Goal: Task Accomplishment & Management: Manage account settings

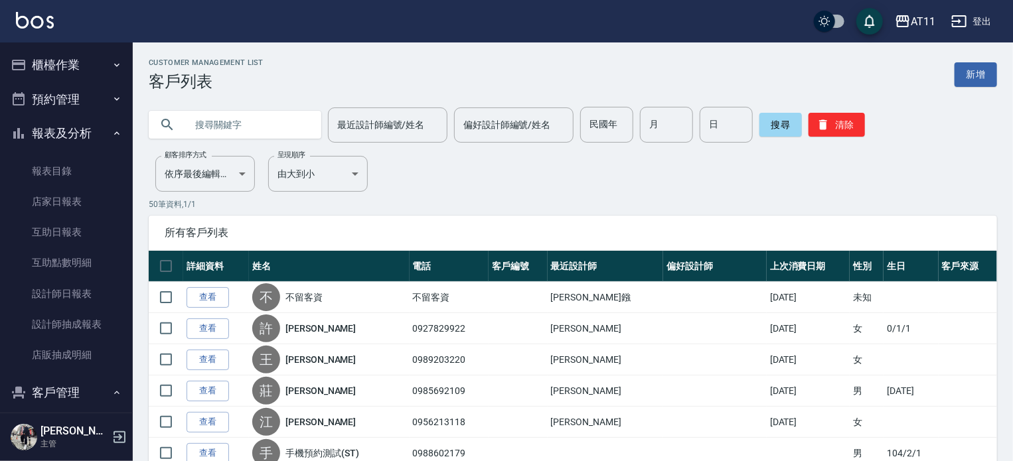
scroll to position [181, 0]
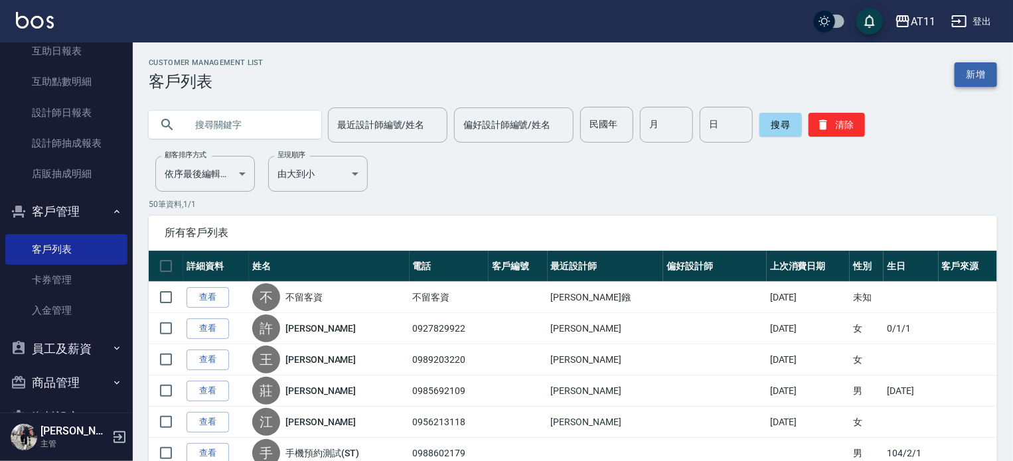
click at [988, 76] on link "新增" at bounding box center [976, 74] width 42 height 25
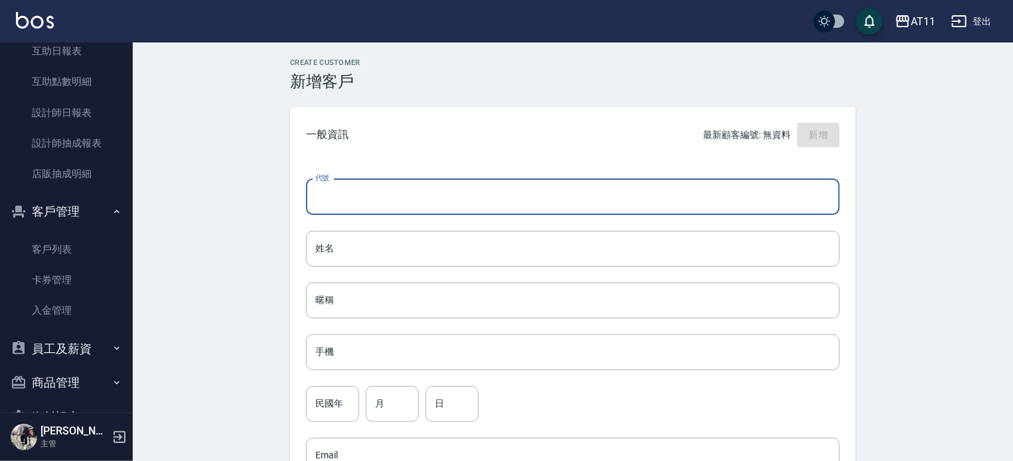
drag, startPoint x: 420, startPoint y: 208, endPoint x: 400, endPoint y: 208, distance: 19.9
click at [420, 208] on input "代號" at bounding box center [573, 197] width 534 height 36
click at [235, 233] on div "Create Customer 新增客戶 一般資訊 最新顧客編號: 無資料 新增 代號 代號 姓名 姓名 暱稱 暱稱 手機 手機 民國年 民國年 月 月 日 …" at bounding box center [573, 453] width 880 height 822
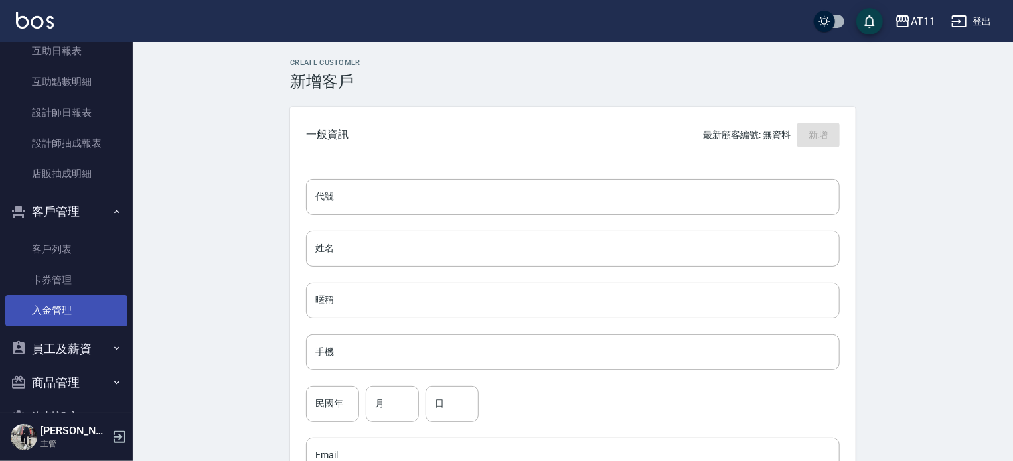
click at [78, 297] on link "入金管理" at bounding box center [66, 310] width 122 height 31
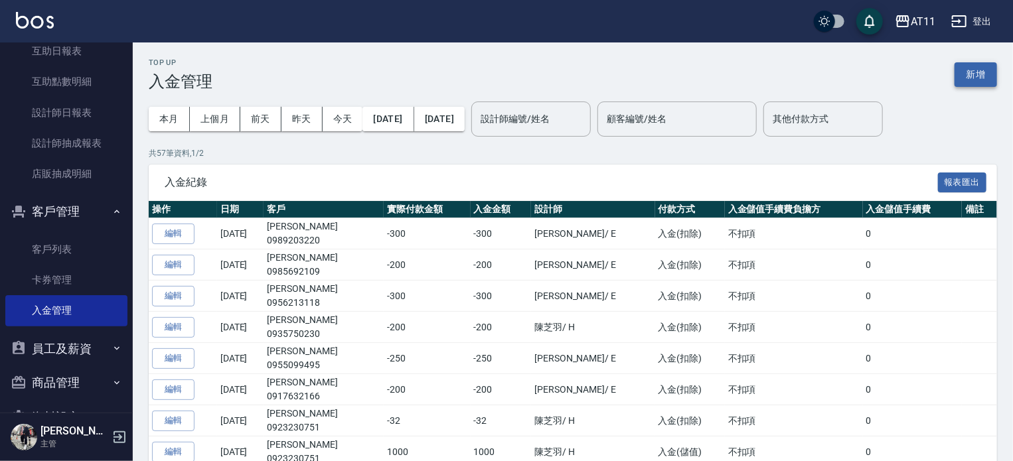
click at [982, 77] on button "新增" at bounding box center [976, 74] width 42 height 25
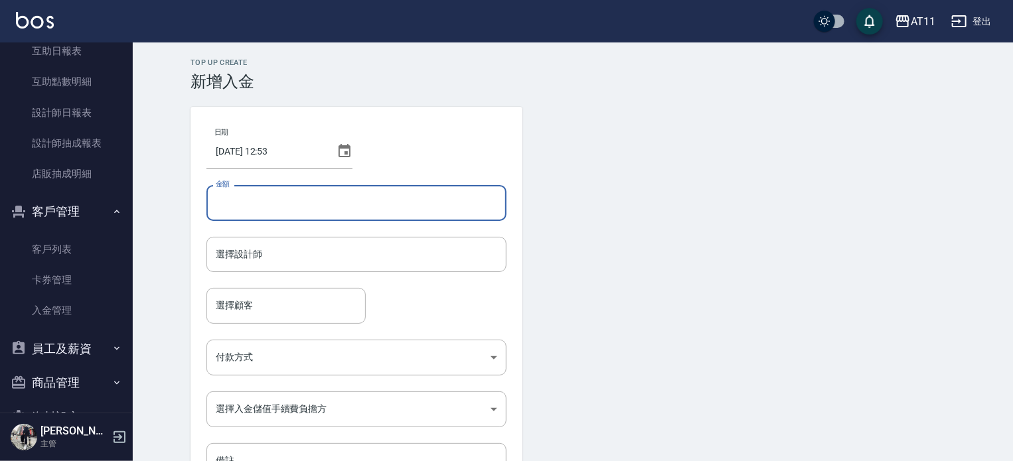
drag, startPoint x: 324, startPoint y: 213, endPoint x: 300, endPoint y: 213, distance: 23.9
click at [324, 213] on input "金額" at bounding box center [356, 203] width 300 height 36
click at [311, 267] on div "選擇設計師" at bounding box center [356, 254] width 300 height 35
type input "1000"
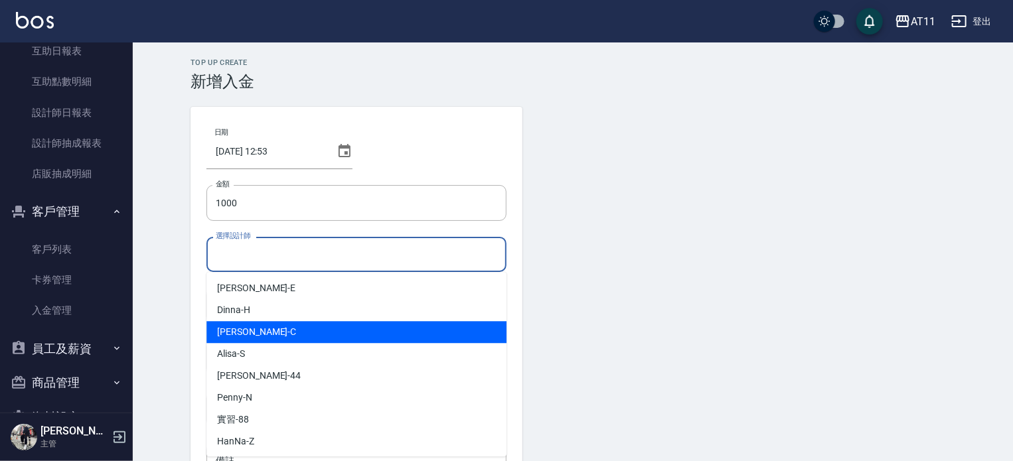
click at [301, 329] on div "[PERSON_NAME]" at bounding box center [356, 332] width 300 height 22
type input "[PERSON_NAME]"
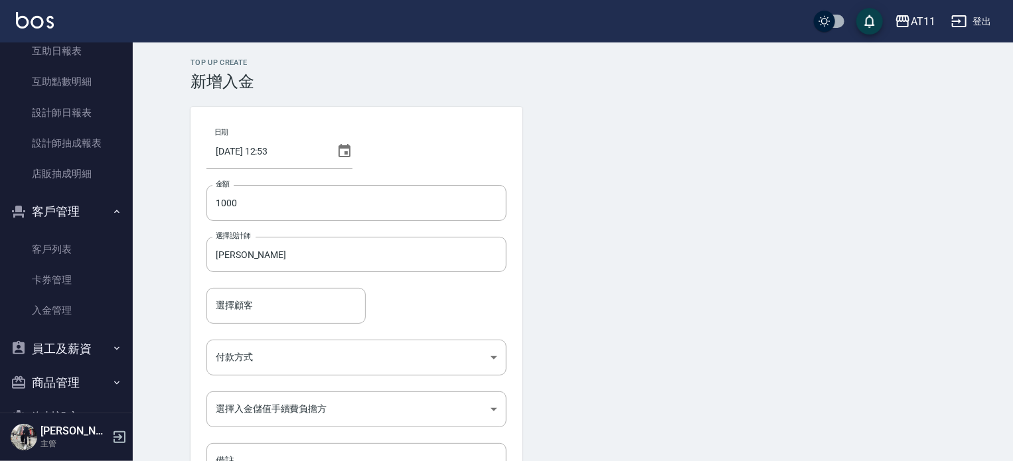
click at [181, 305] on div "Top Up Create 新增入金 日期 [DATE] 12:53 金額 1000 金額 選擇設計師 [PERSON_NAME] 選擇設計師 選擇顧客 選擇…" at bounding box center [573, 296] width 797 height 477
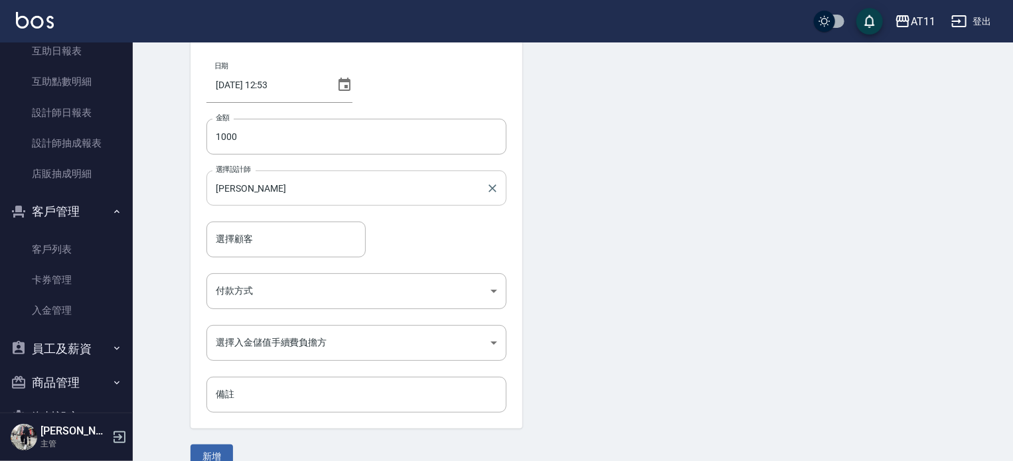
click at [258, 182] on input "[PERSON_NAME]" at bounding box center [346, 188] width 268 height 23
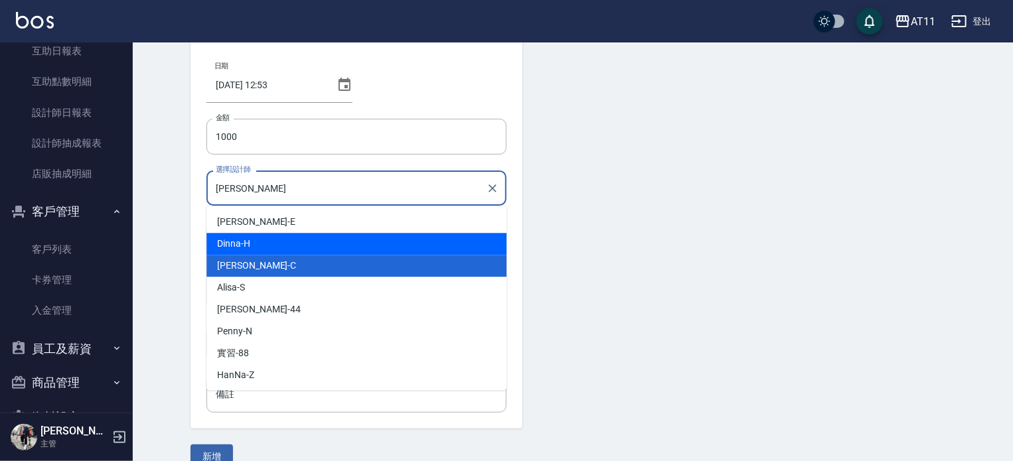
click at [157, 246] on div "Top Up Create 新增入金 日期 [DATE] 12:53 金額 1000 金額 選擇設計師 [PERSON_NAME] 選擇設計師 選擇顧客 選擇…" at bounding box center [573, 230] width 880 height 509
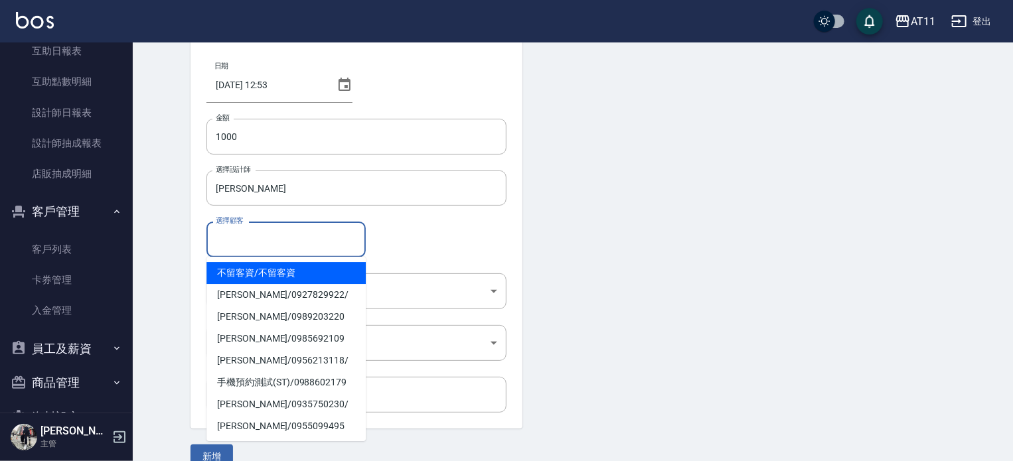
click at [229, 242] on input "選擇顧客" at bounding box center [285, 239] width 147 height 23
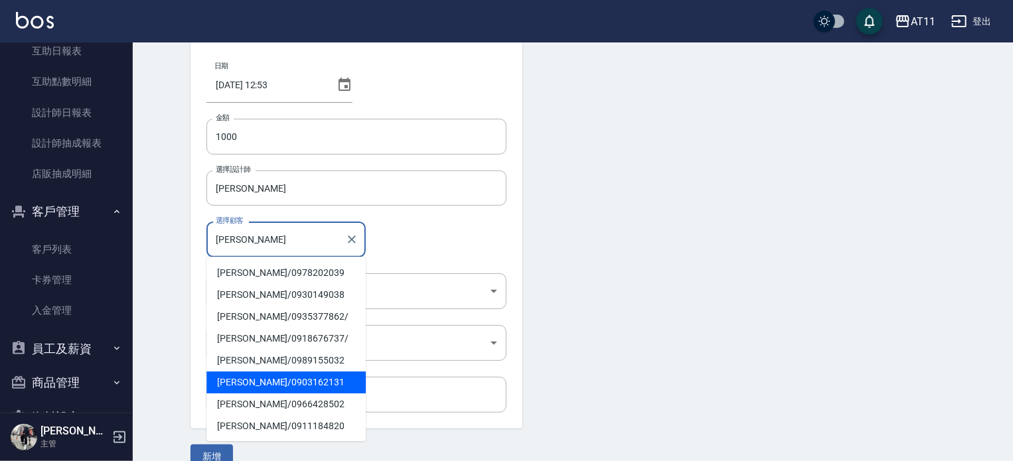
click at [300, 379] on span "[PERSON_NAME]/ 0903162131" at bounding box center [285, 383] width 159 height 22
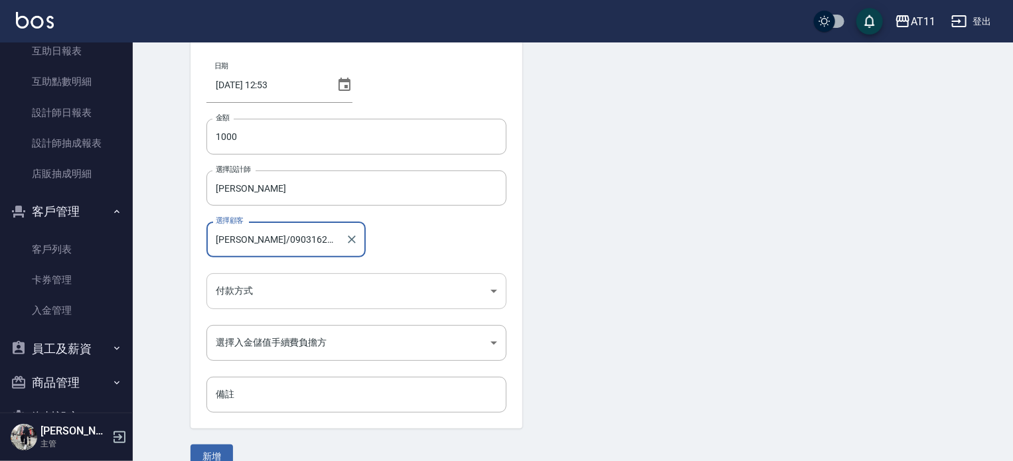
type input "[PERSON_NAME]/0903162131"
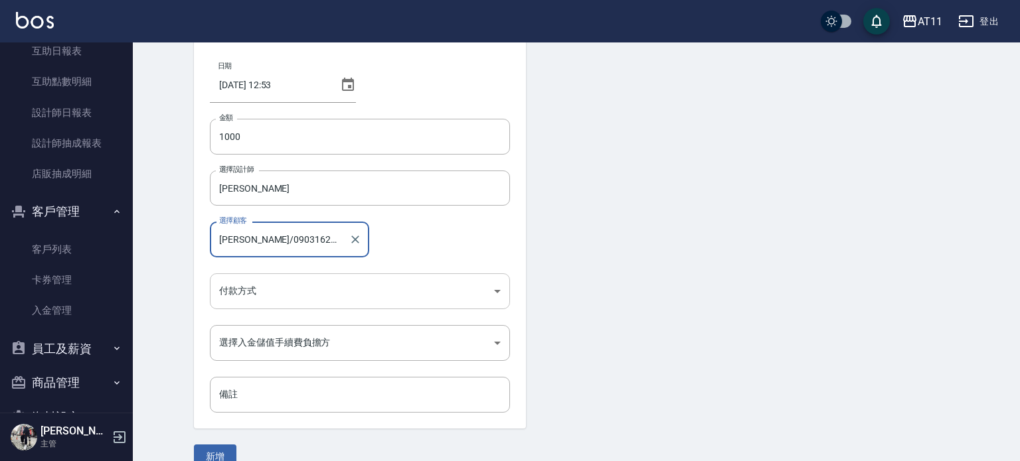
click at [266, 287] on body "AT11 登出 櫃檯作業 打帳單 帳單列表 現金收支登錄 材料自購登錄 每日結帳 排班表 現場電腦打卡 掃碼打卡 預約管理 預約管理 單日預約紀錄 單週預約紀…" at bounding box center [510, 209] width 1020 height 551
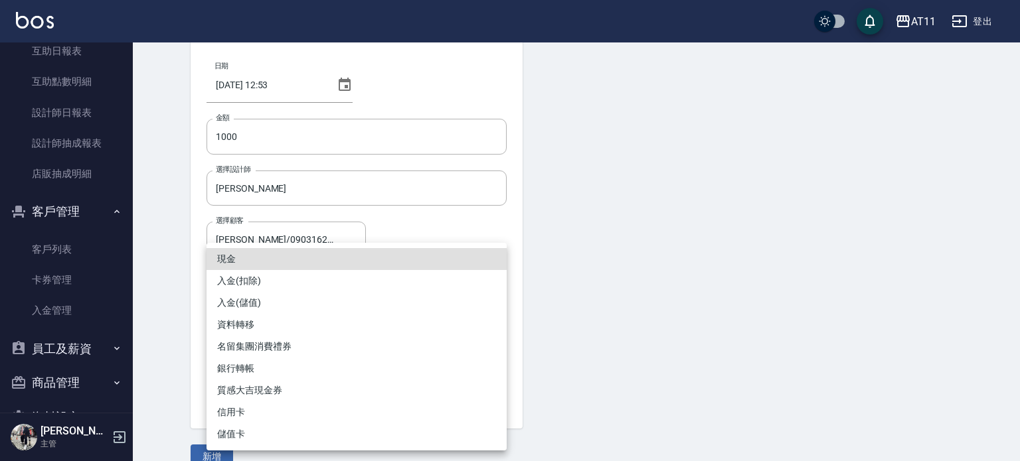
click at [272, 309] on li "入金(儲值)" at bounding box center [356, 303] width 300 height 22
type input "入金(儲值)"
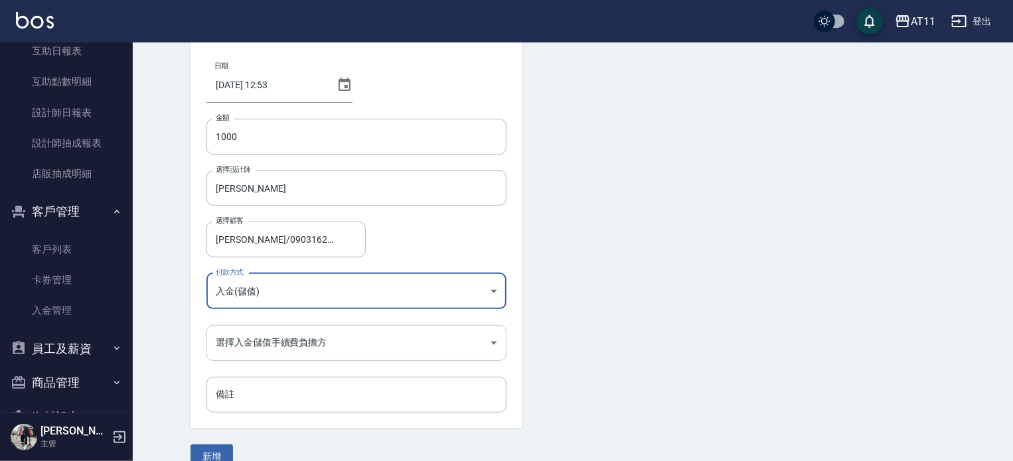
click at [284, 348] on body "AT11 登出 櫃檯作業 打帳單 帳單列表 現金收支登錄 材料自購登錄 每日結帳 排班表 現場電腦打卡 掃碼打卡 預約管理 預約管理 單日預約紀錄 單週預約紀…" at bounding box center [506, 209] width 1013 height 551
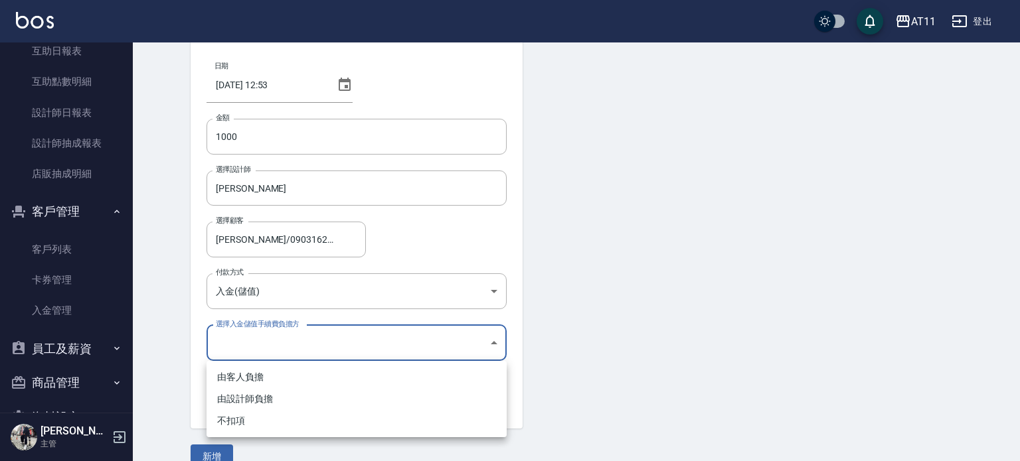
click at [283, 414] on li "不扣項" at bounding box center [356, 421] width 300 height 22
type input "WITHOUTHANDLINGFEE"
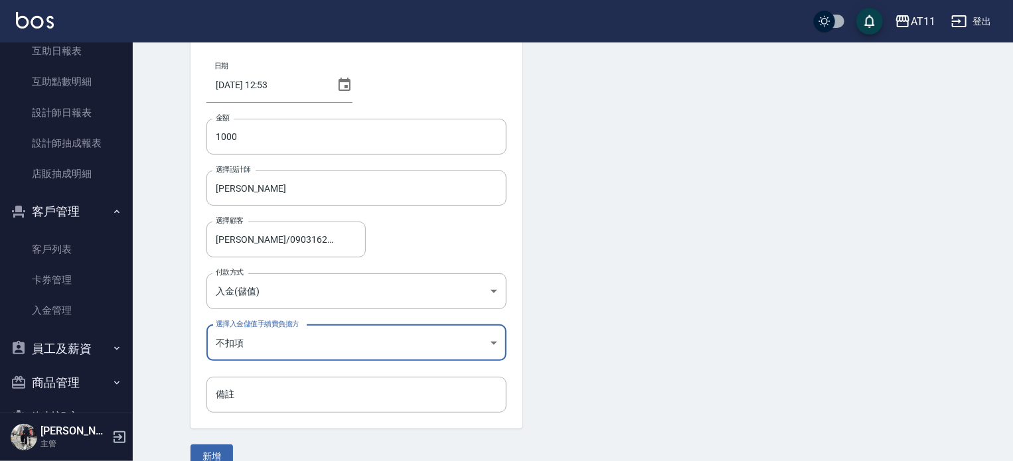
click at [217, 455] on button "新增" at bounding box center [212, 457] width 42 height 25
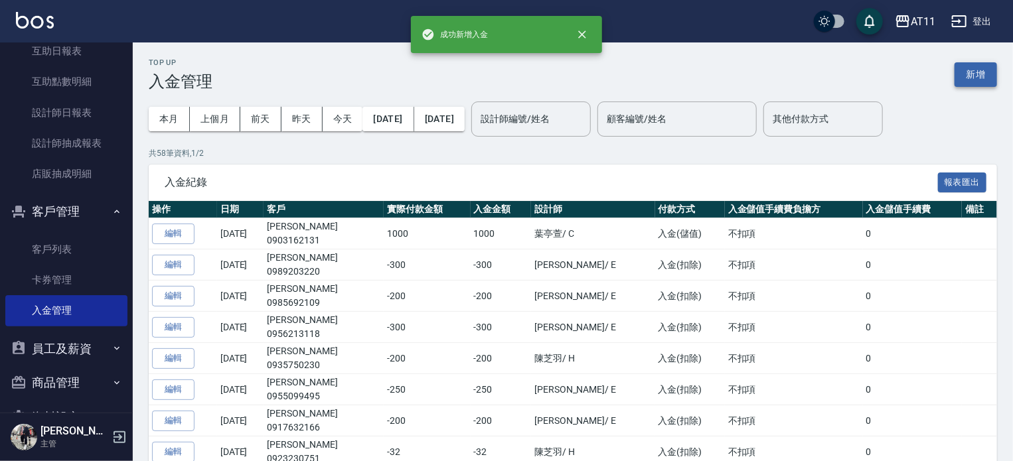
click at [969, 73] on button "新增" at bounding box center [976, 74] width 42 height 25
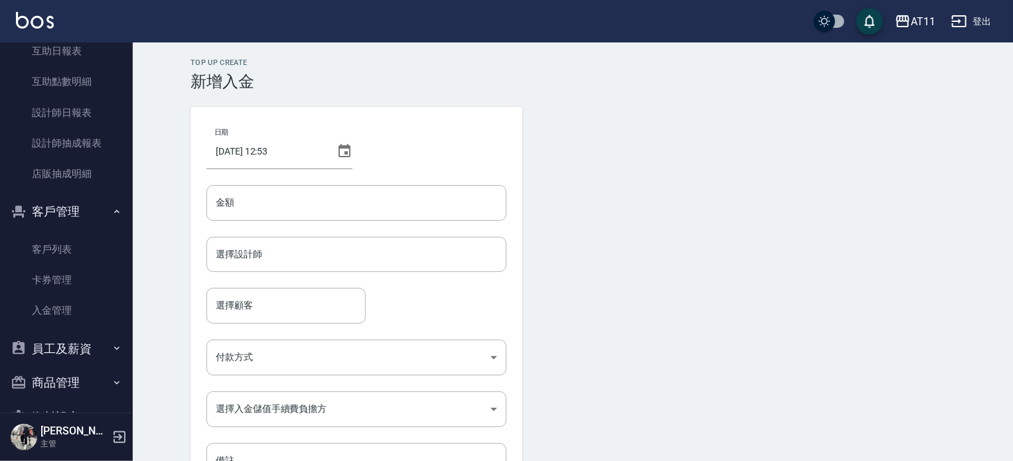
drag, startPoint x: 337, startPoint y: 179, endPoint x: 348, endPoint y: 176, distance: 10.9
click at [348, 176] on div "日期 [DATE] 12:53 金額 金額 選擇設計師 選擇設計師 選擇顧客 選擇顧客 付款方式 ​ 付款方式 選擇入金儲值手續費負擔方 ​ 選擇入金儲值手續…" at bounding box center [357, 301] width 332 height 388
click at [374, 193] on input "金額" at bounding box center [356, 203] width 300 height 36
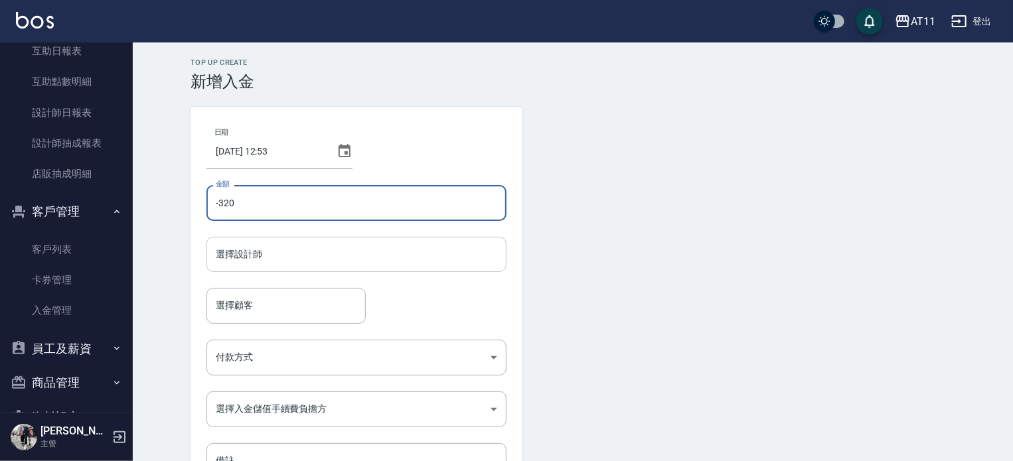
drag, startPoint x: 308, startPoint y: 267, endPoint x: 316, endPoint y: 270, distance: 8.4
click at [316, 270] on div "選擇設計師" at bounding box center [356, 254] width 300 height 35
type input "-320"
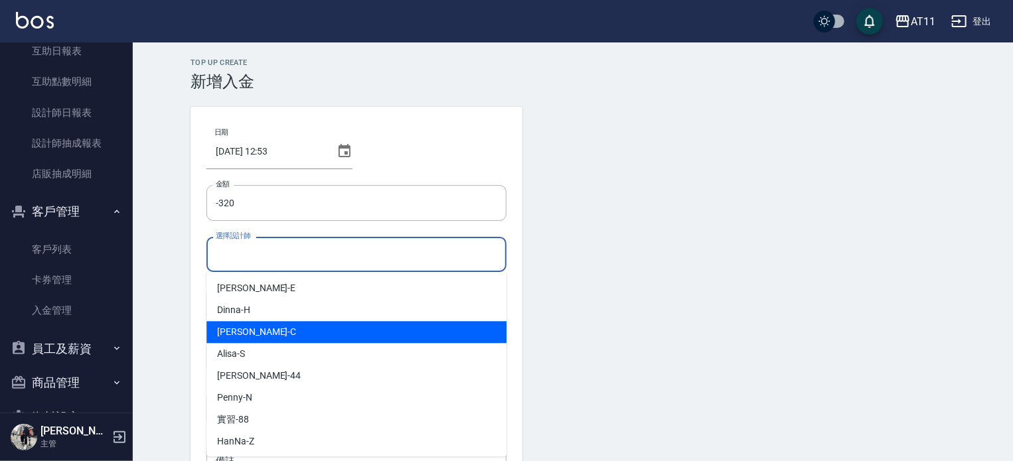
click at [303, 333] on div "[PERSON_NAME]" at bounding box center [356, 332] width 300 height 22
type input "[PERSON_NAME]"
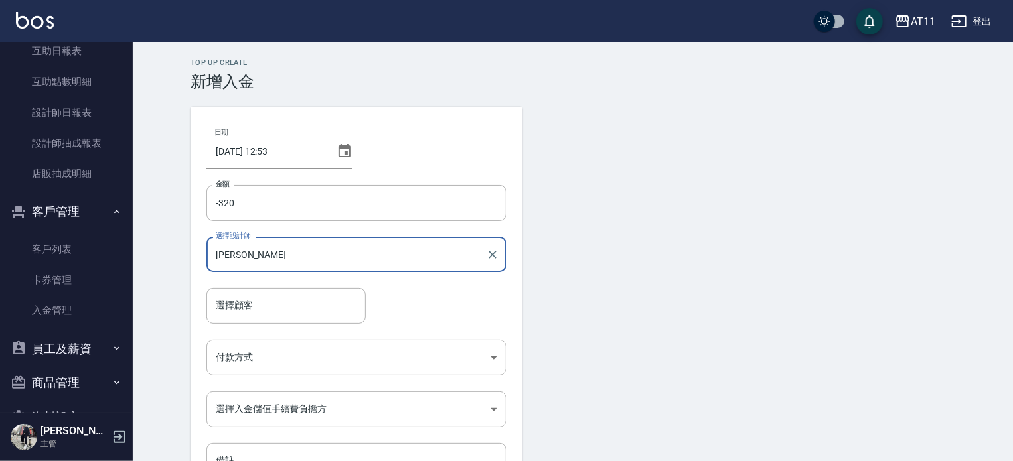
drag, startPoint x: 243, startPoint y: 321, endPoint x: 258, endPoint y: 324, distance: 15.0
click at [258, 325] on div "日期 [DATE] 12:53 金額 -320 金額 選擇設計師 [PERSON_NAME] 選擇設計師 選擇顧客 選擇顧客 付款方式 ​ 付款方式 選擇入金…" at bounding box center [357, 301] width 332 height 388
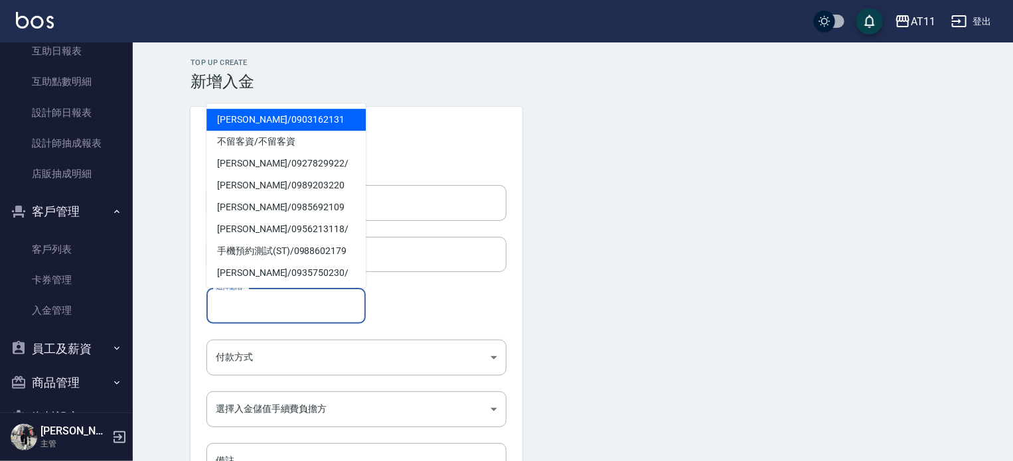
click at [254, 315] on input "選擇顧客" at bounding box center [285, 305] width 147 height 23
click at [270, 120] on span "[PERSON_NAME]/ 0903162131" at bounding box center [285, 120] width 159 height 22
type input "[PERSON_NAME]/0903162131"
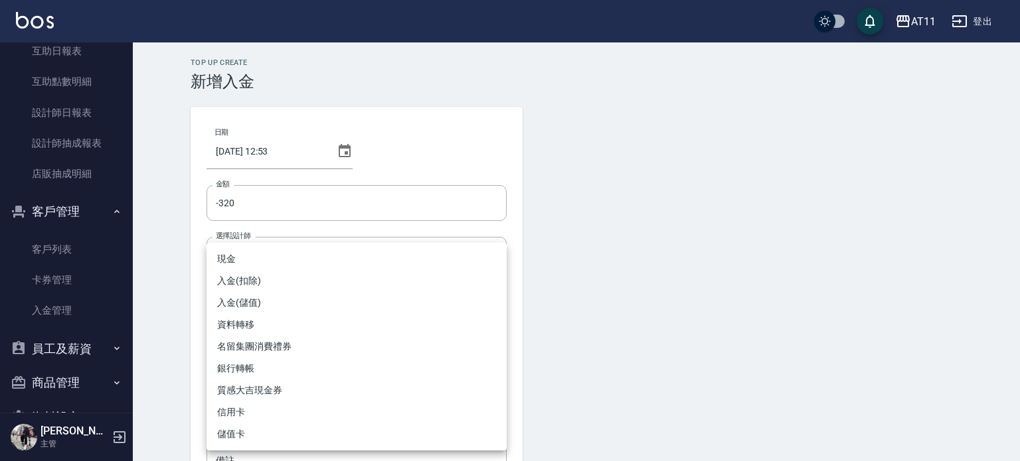
drag, startPoint x: 232, startPoint y: 367, endPoint x: 215, endPoint y: 363, distance: 17.1
click at [229, 367] on body "AT11 登出 櫃檯作業 打帳單 帳單列表 現金收支登錄 材料自購登錄 每日結帳 排班表 現場電腦打卡 掃碼打卡 預約管理 預約管理 單日預約紀錄 單週預約紀…" at bounding box center [510, 275] width 1020 height 551
click at [251, 280] on li "入金(扣除)" at bounding box center [356, 281] width 300 height 22
type input "入金(扣除)"
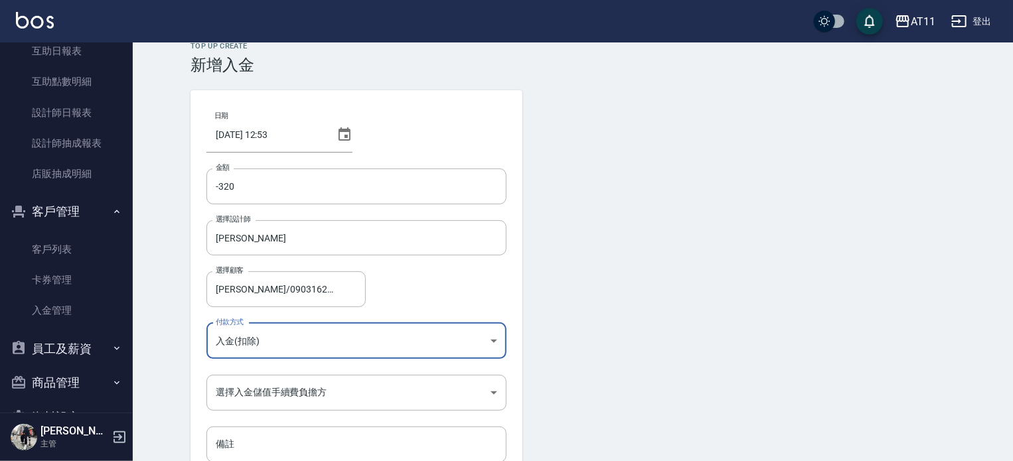
scroll to position [66, 0]
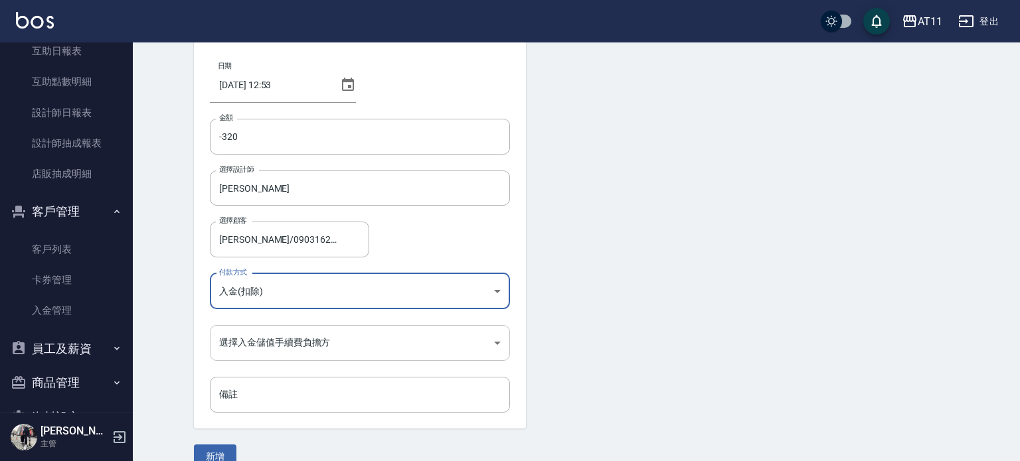
click at [239, 341] on body "AT11 登出 櫃檯作業 打帳單 帳單列表 現金收支登錄 材料自購登錄 每日結帳 排班表 現場電腦打卡 掃碼打卡 預約管理 預約管理 單日預約紀錄 單週預約紀…" at bounding box center [510, 209] width 1020 height 551
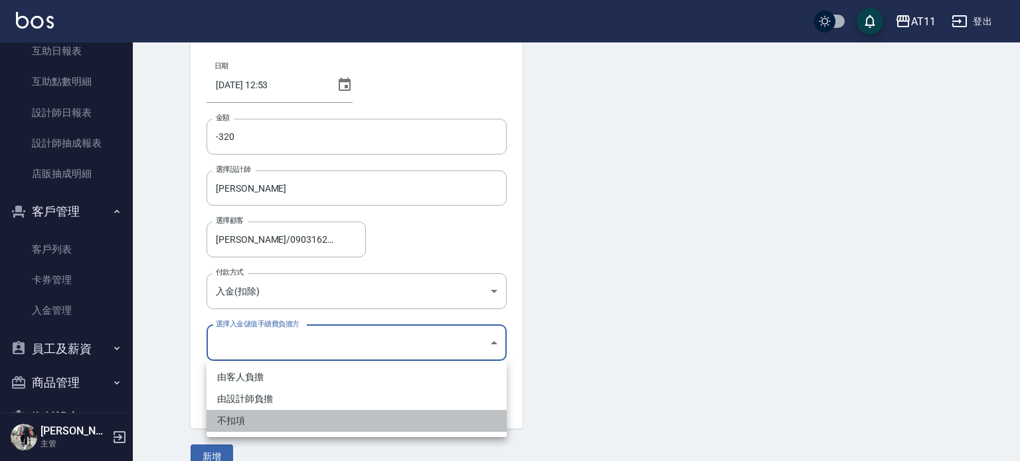
drag, startPoint x: 240, startPoint y: 421, endPoint x: 234, endPoint y: 419, distance: 6.9
click at [240, 421] on li "不扣項" at bounding box center [356, 421] width 300 height 22
type input "WITHOUTHANDLINGFEE"
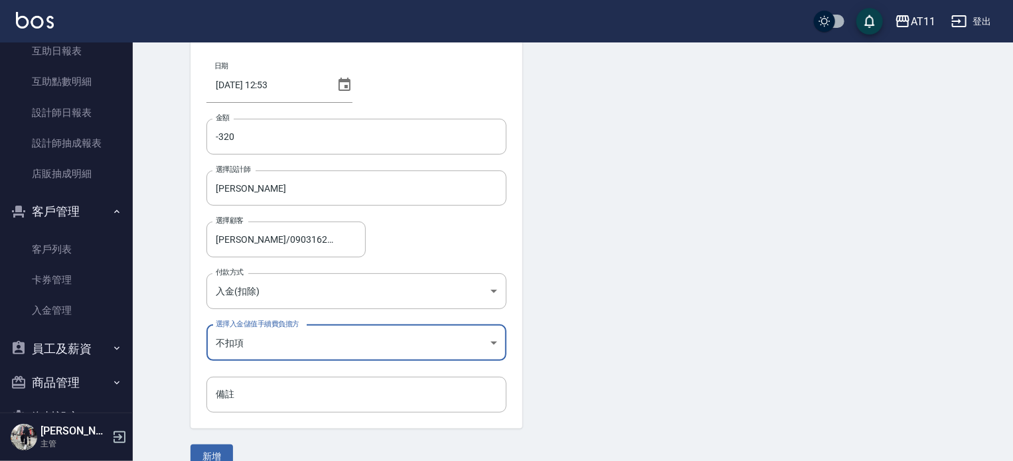
click at [212, 455] on button "新增" at bounding box center [212, 457] width 42 height 25
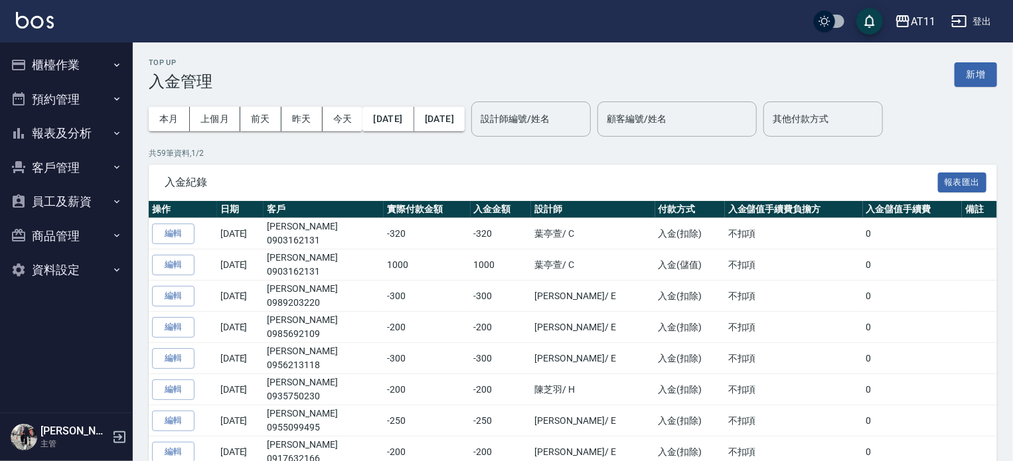
click at [66, 153] on button "客戶管理" at bounding box center [66, 168] width 122 height 35
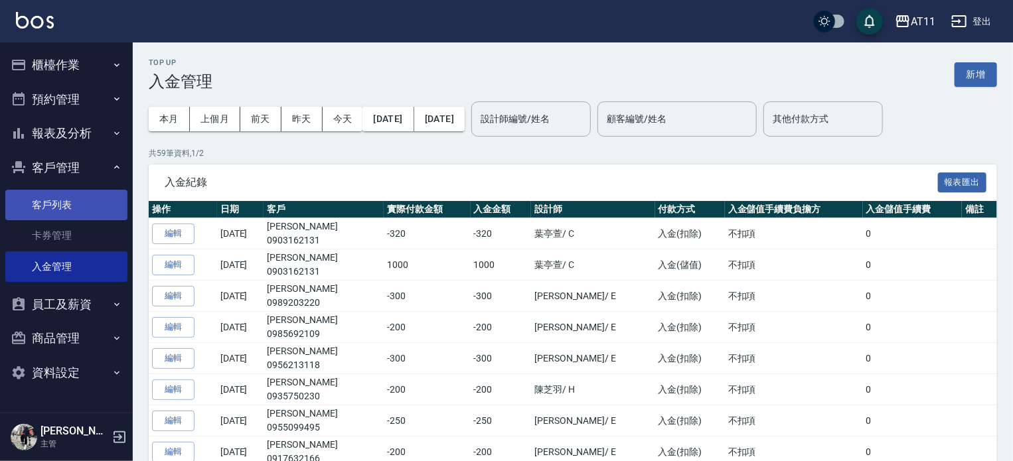
drag, startPoint x: 52, startPoint y: 198, endPoint x: 50, endPoint y: 211, distance: 13.3
click at [52, 198] on link "客戶列表" at bounding box center [66, 205] width 122 height 31
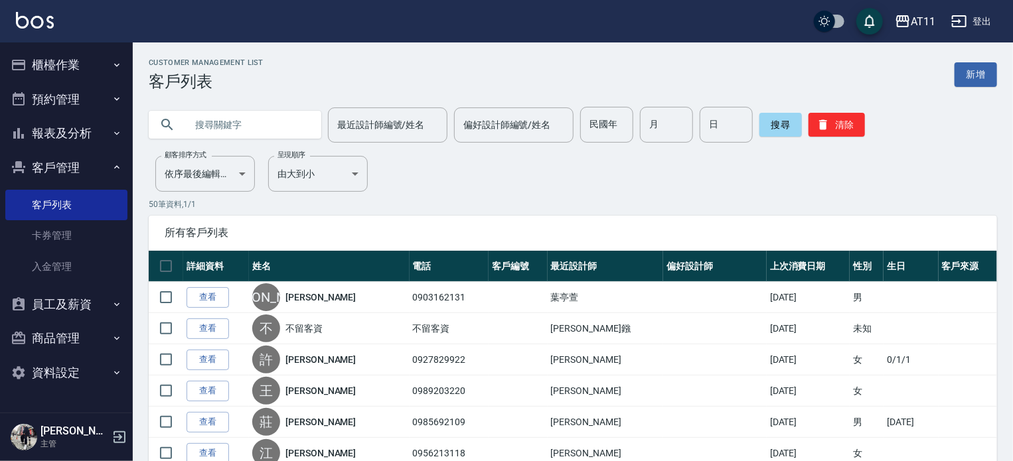
click at [218, 130] on input "text" at bounding box center [248, 125] width 125 height 36
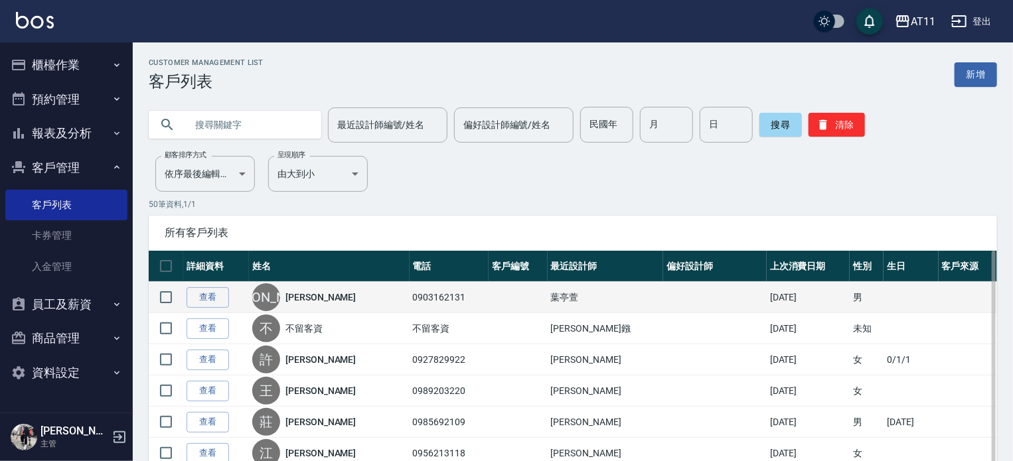
click at [236, 295] on td "查看" at bounding box center [216, 297] width 66 height 31
click at [226, 297] on link "查看" at bounding box center [208, 297] width 42 height 21
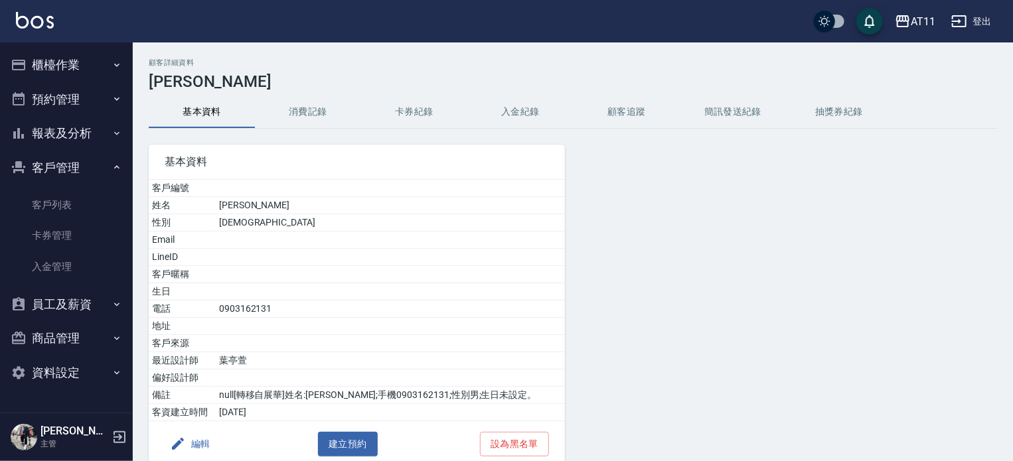
drag, startPoint x: 509, startPoint y: 106, endPoint x: 517, endPoint y: 111, distance: 8.7
click at [517, 110] on button "入金紀錄" at bounding box center [520, 112] width 106 height 32
